Goal: Information Seeking & Learning: Learn about a topic

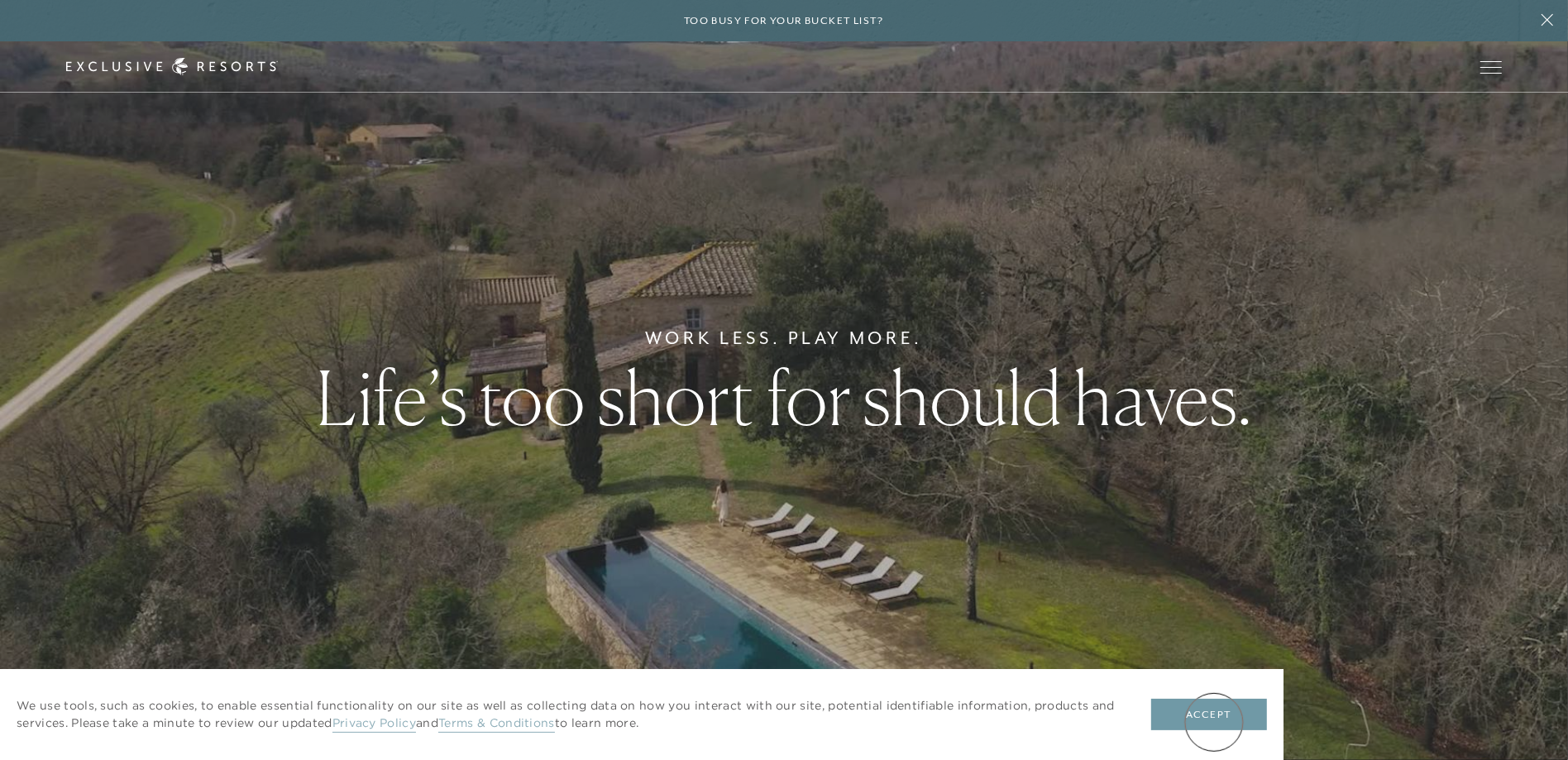
click at [1215, 722] on button "Accept" at bounding box center [1209, 715] width 116 height 31
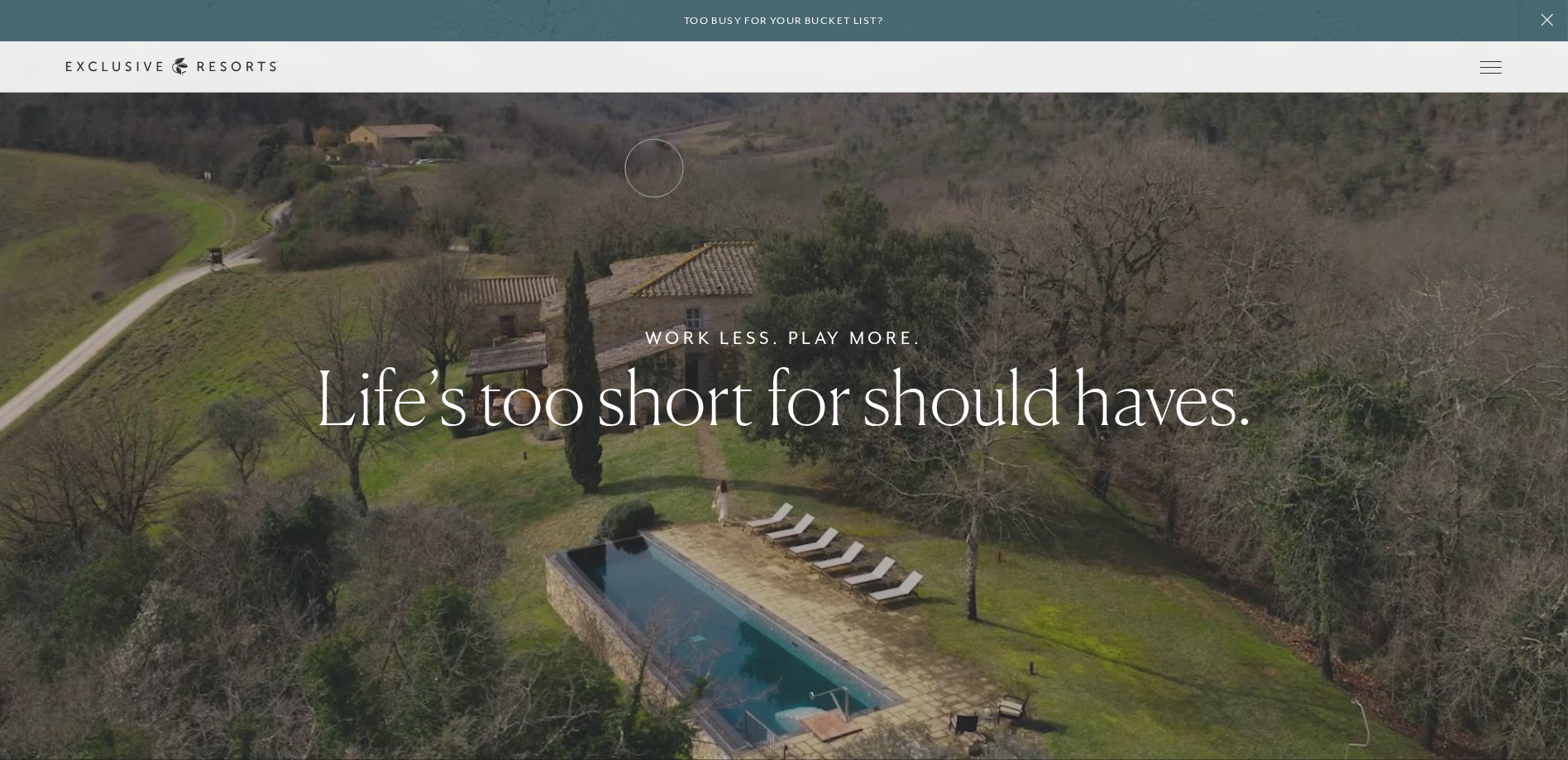
click at [0, 0] on link "Residence Collection" at bounding box center [0, 0] width 0 height 0
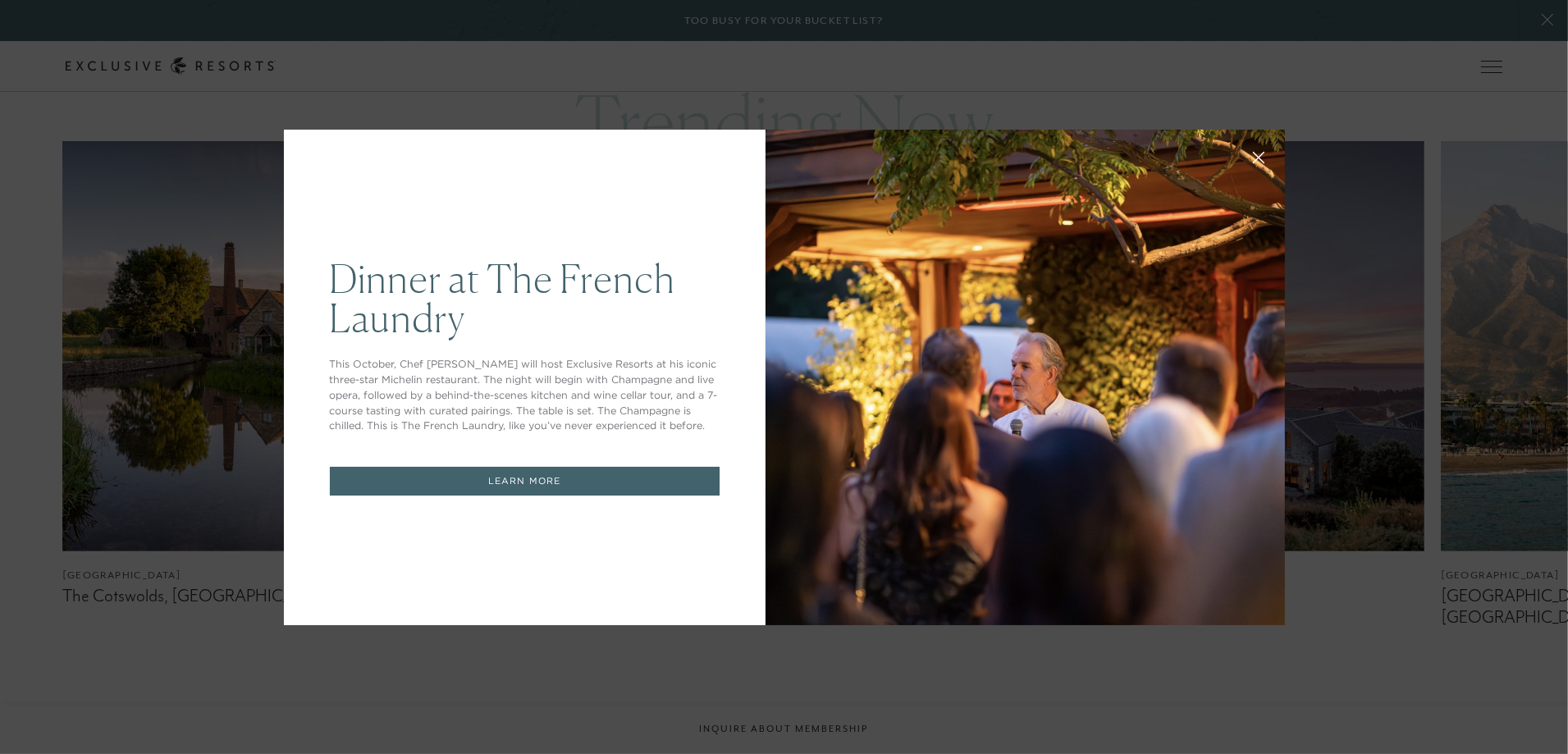
click at [516, 477] on link "LEARN MORE" at bounding box center [524, 481] width 390 height 28
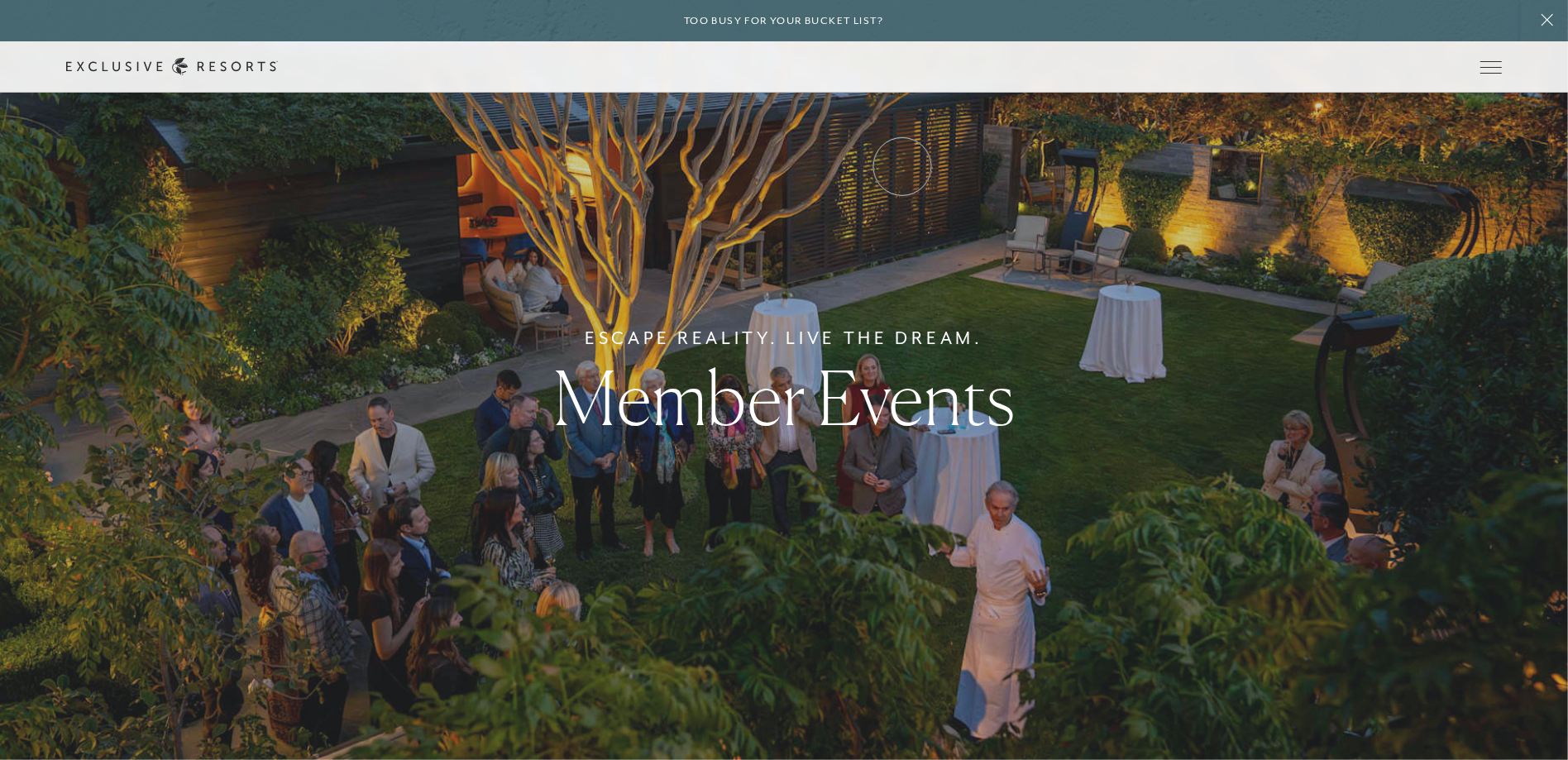
click at [0, 0] on link "VIP Benefits" at bounding box center [0, 0] width 0 height 0
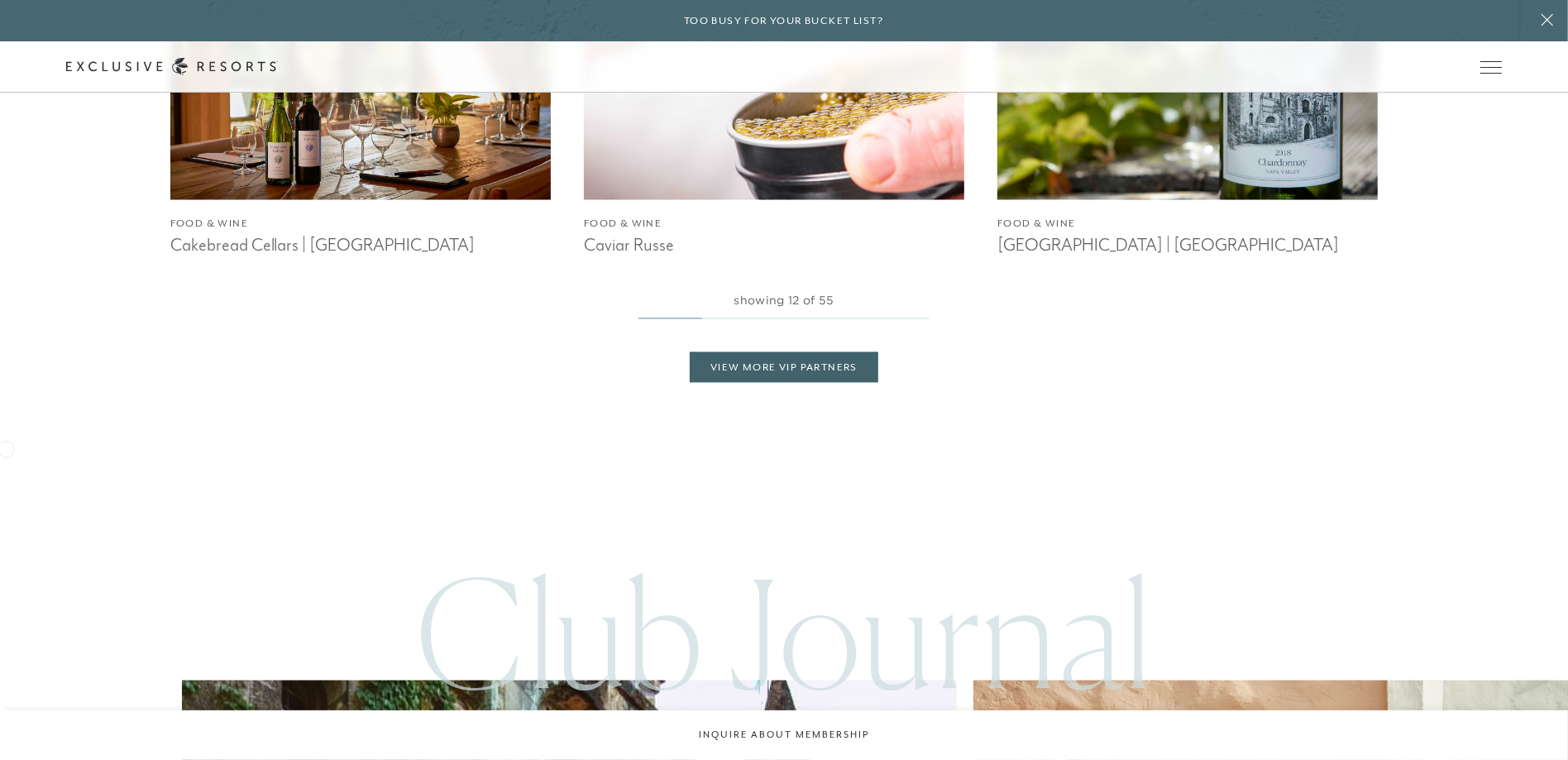
scroll to position [2811, 0]
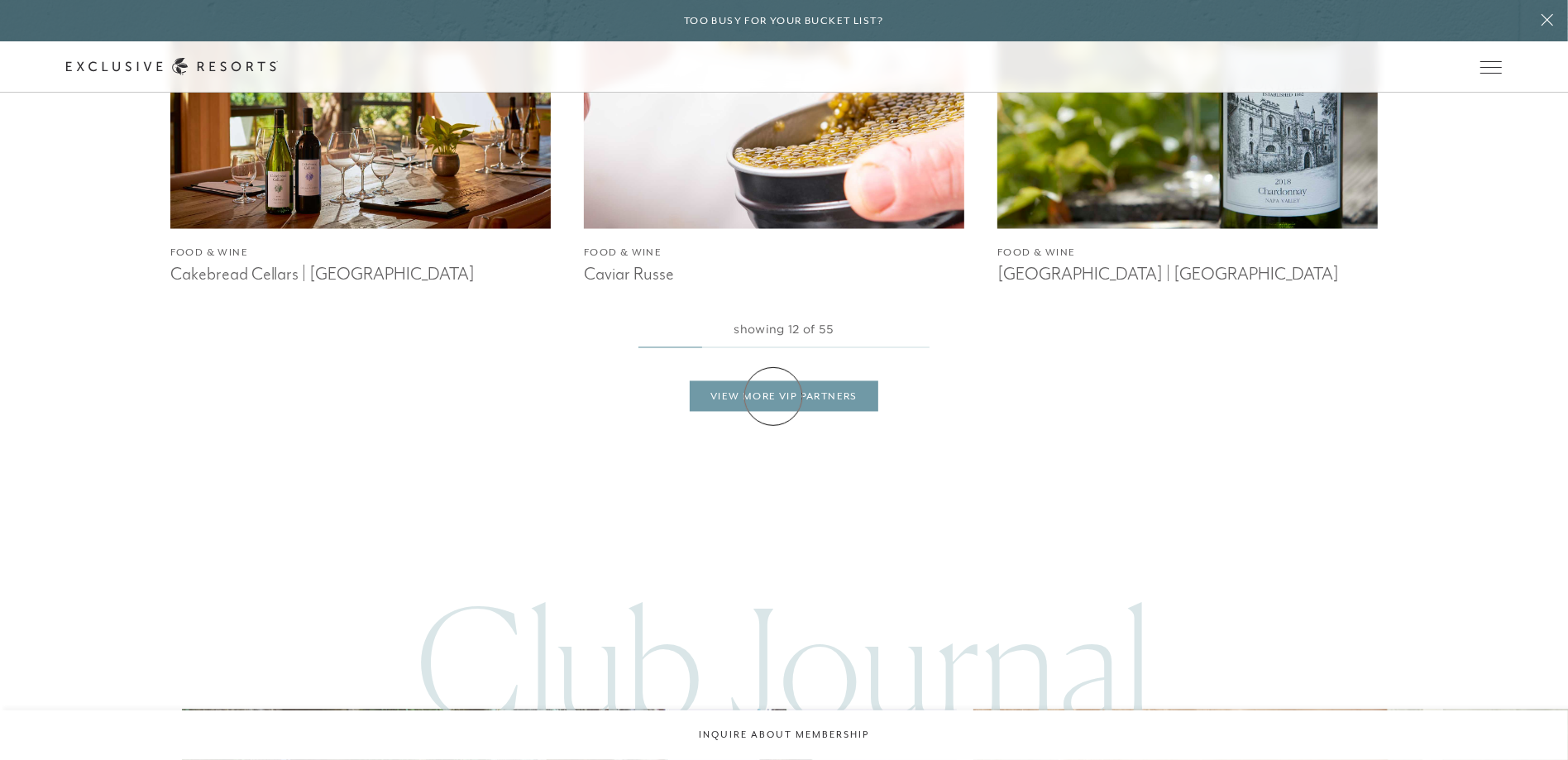
click at [773, 396] on link "View More VIP Partners" at bounding box center [784, 397] width 189 height 31
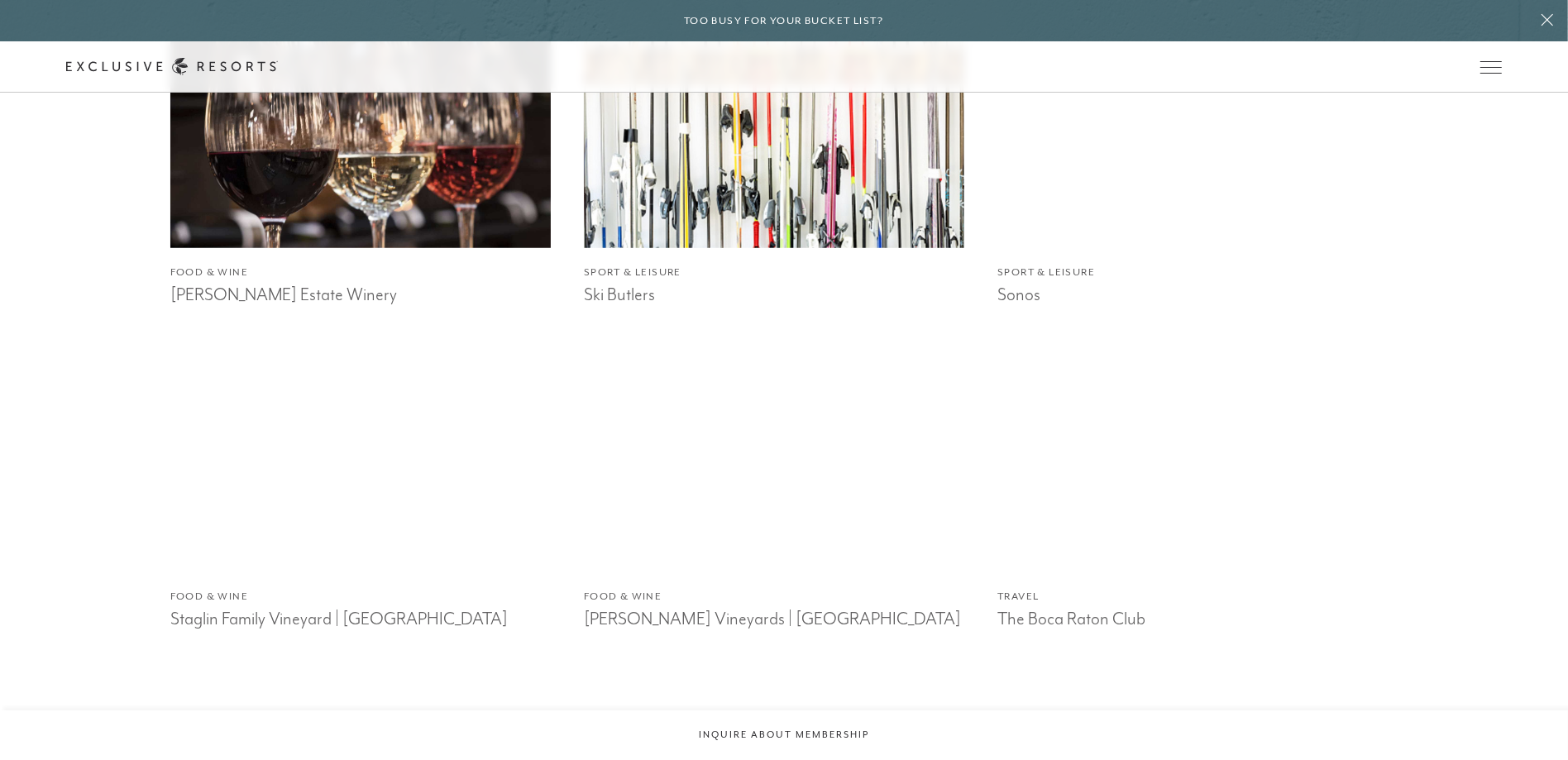
scroll to position [6283, 0]
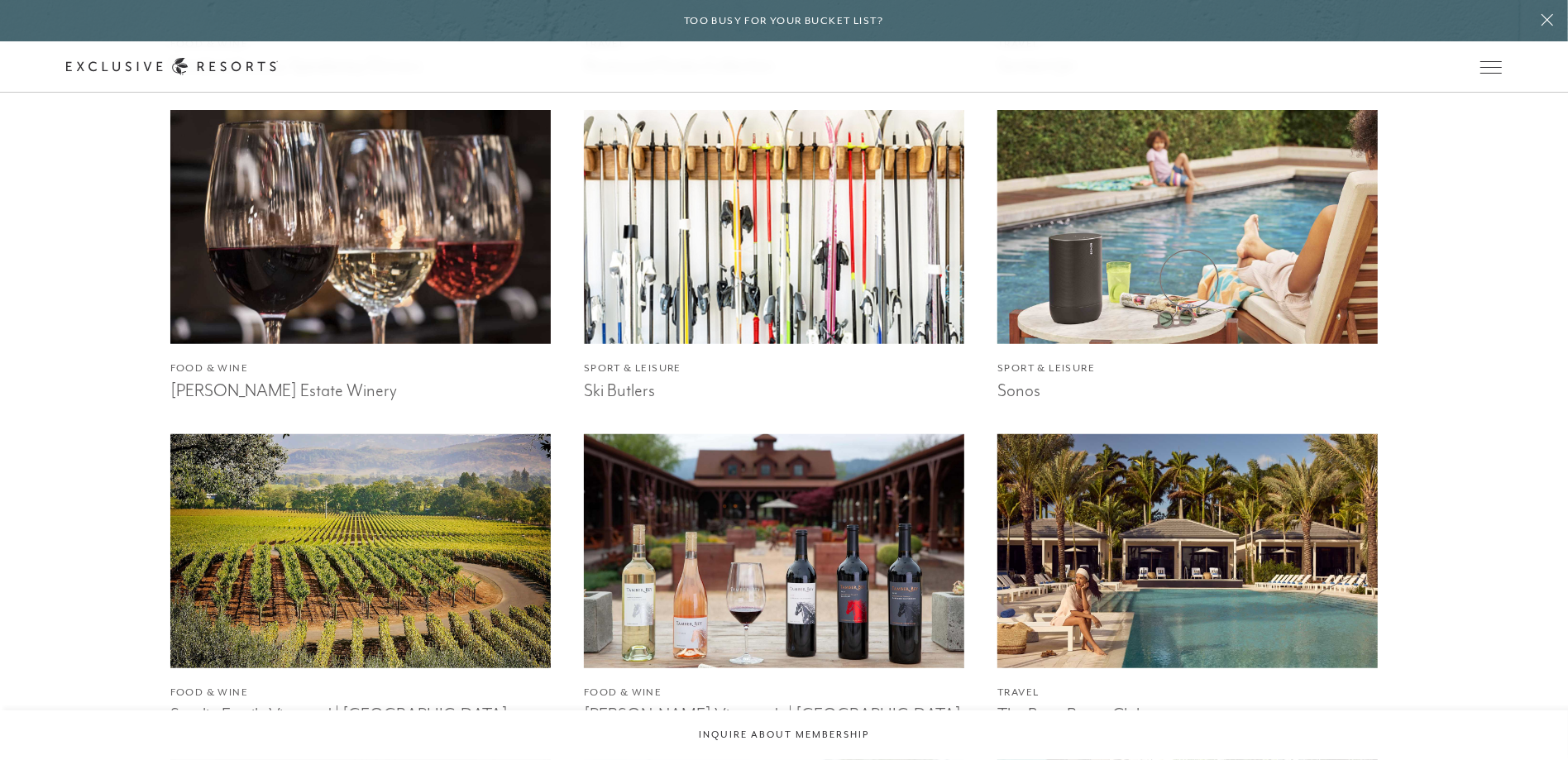
click at [1190, 278] on img at bounding box center [1188, 227] width 418 height 258
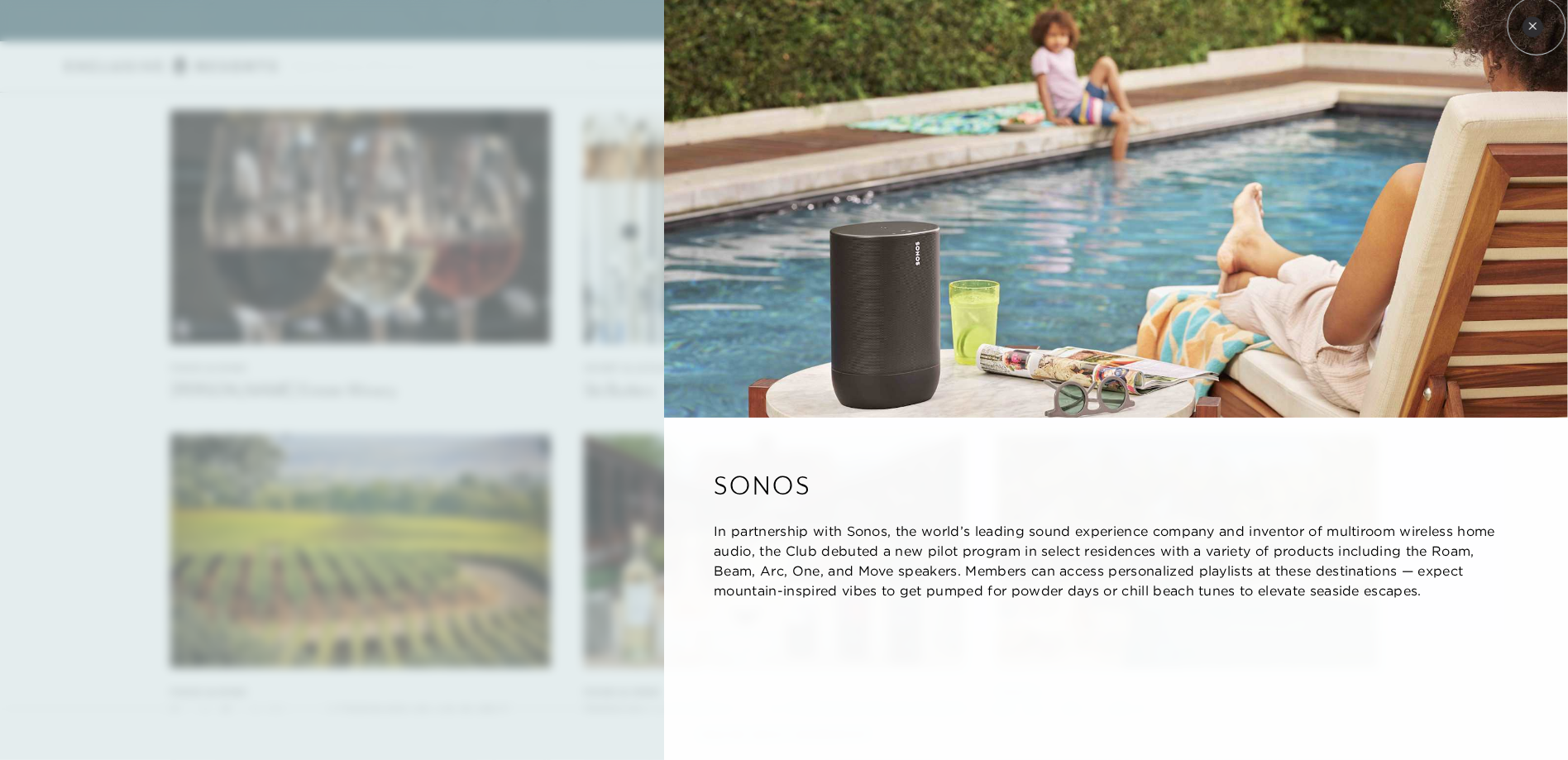
click at [1537, 26] on icon at bounding box center [1534, 26] width 9 height 9
